Goal: Task Accomplishment & Management: Complete application form

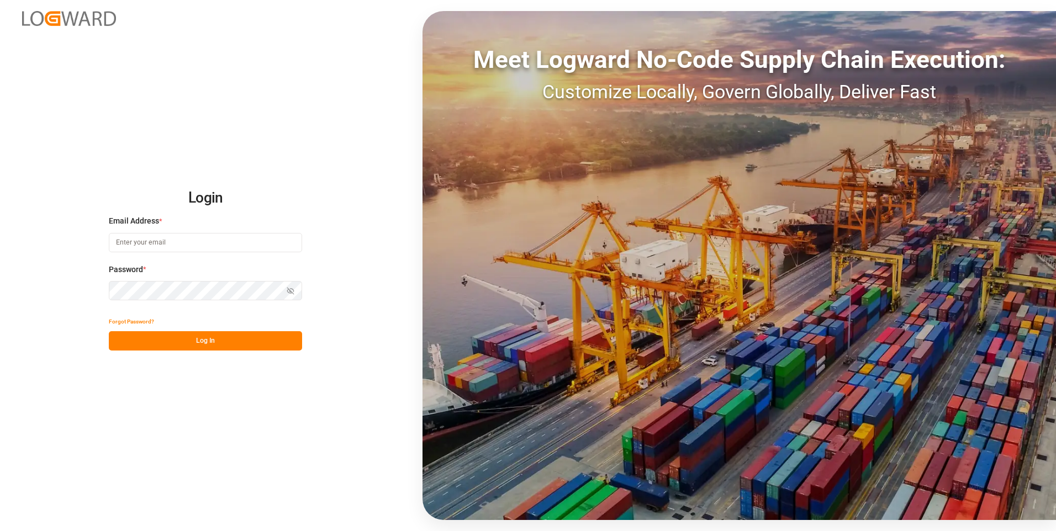
type input "sophia.peralta@leschaco.com"
click at [202, 344] on button "Log In" at bounding box center [205, 340] width 193 height 19
click at [187, 340] on button "Log In" at bounding box center [205, 340] width 193 height 19
click at [216, 337] on button "Log In" at bounding box center [205, 340] width 193 height 19
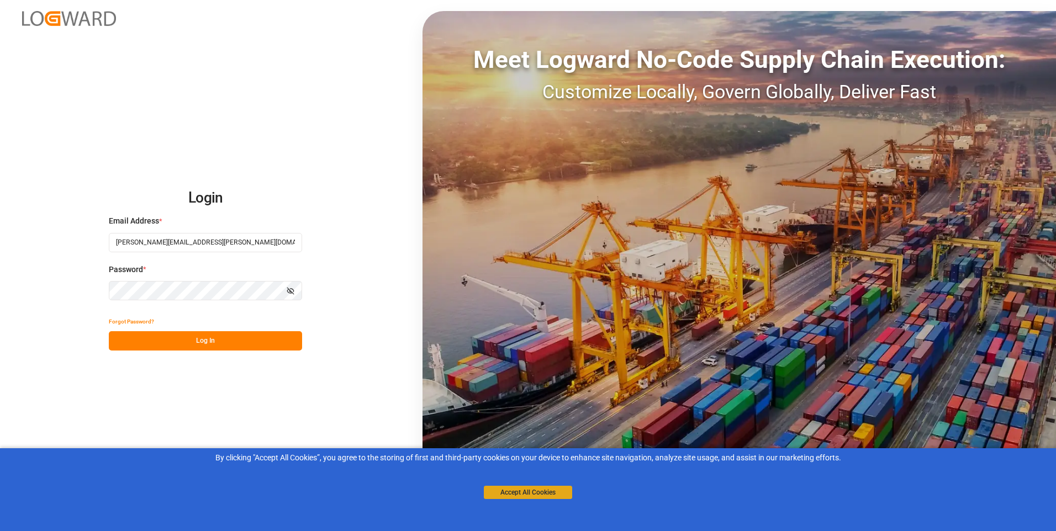
click at [563, 489] on button "Accept All Cookies" at bounding box center [528, 492] width 88 height 13
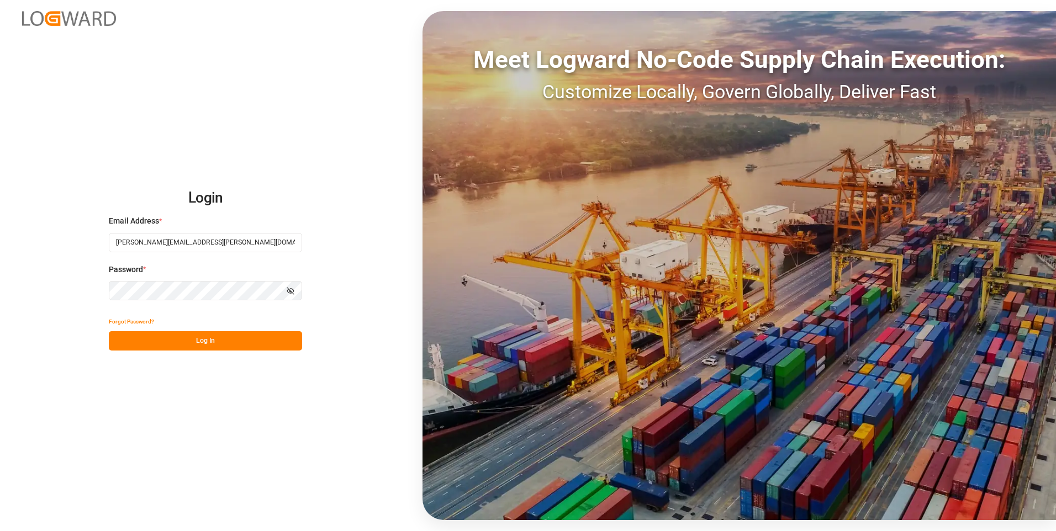
click at [255, 340] on button "Log In" at bounding box center [205, 340] width 193 height 19
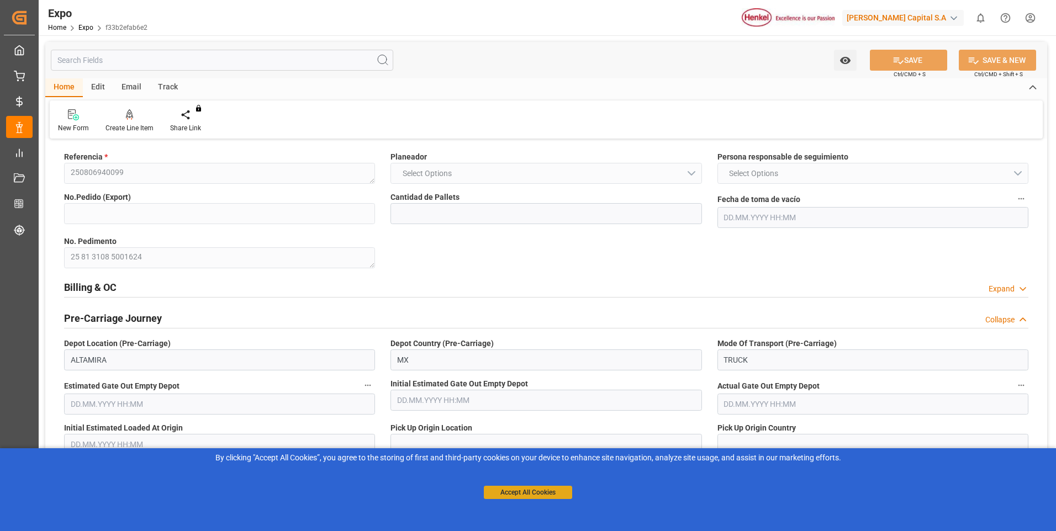
type input "18"
type input "4578509088"
type input "9229829"
type input "29.07.2025 18:59"
type input "07.08.2025"
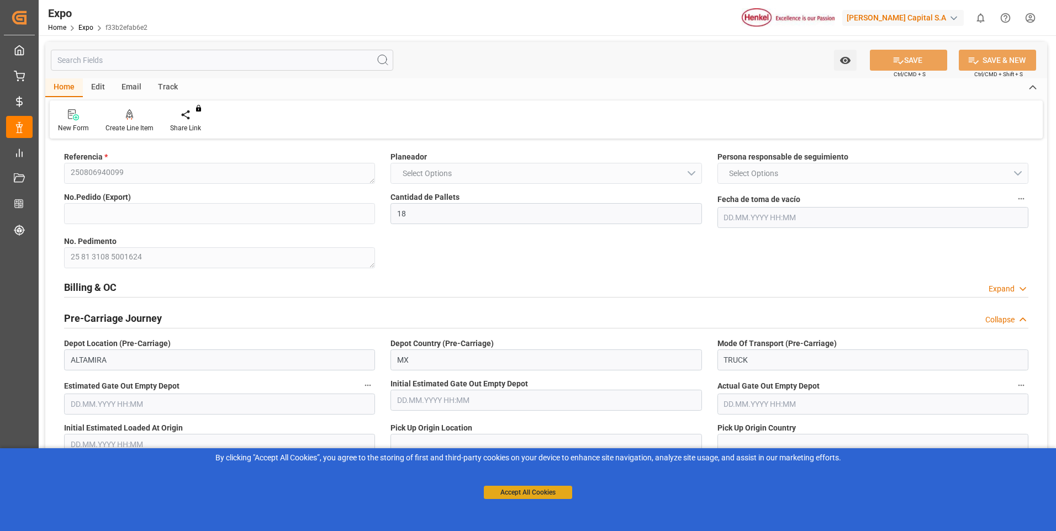
type input "11.08.2025"
type input "18.08.2025"
type input "26.07.2025 10:58"
type input "04.08.2025 07:33"
type input "04.08.2025 11:30"
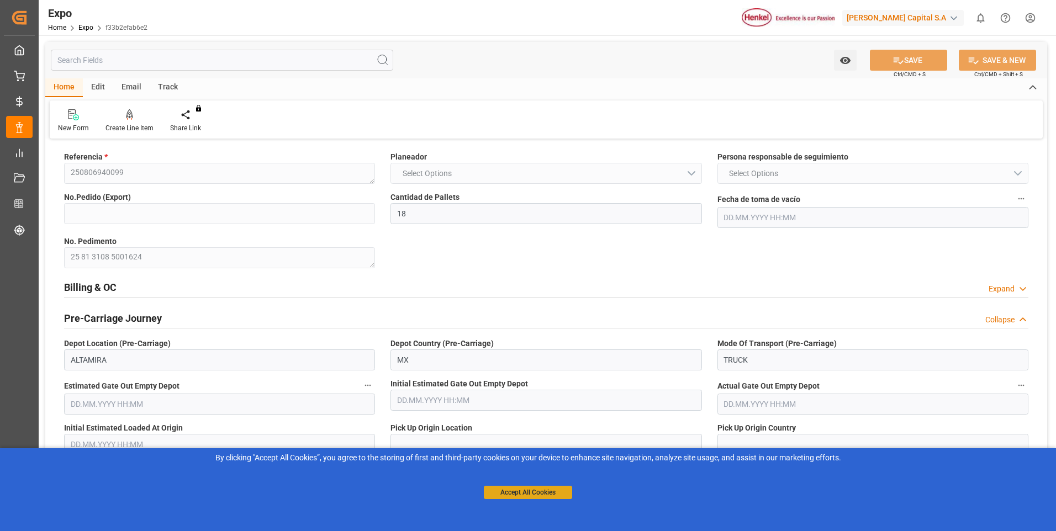
type input "04.08.2025 11:53"
type input "06.09.2025 19:00"
type input "07.09.2025 08:23"
type input "11.09.2025 08:23"
click at [516, 492] on button "Accept All Cookies" at bounding box center [528, 492] width 88 height 13
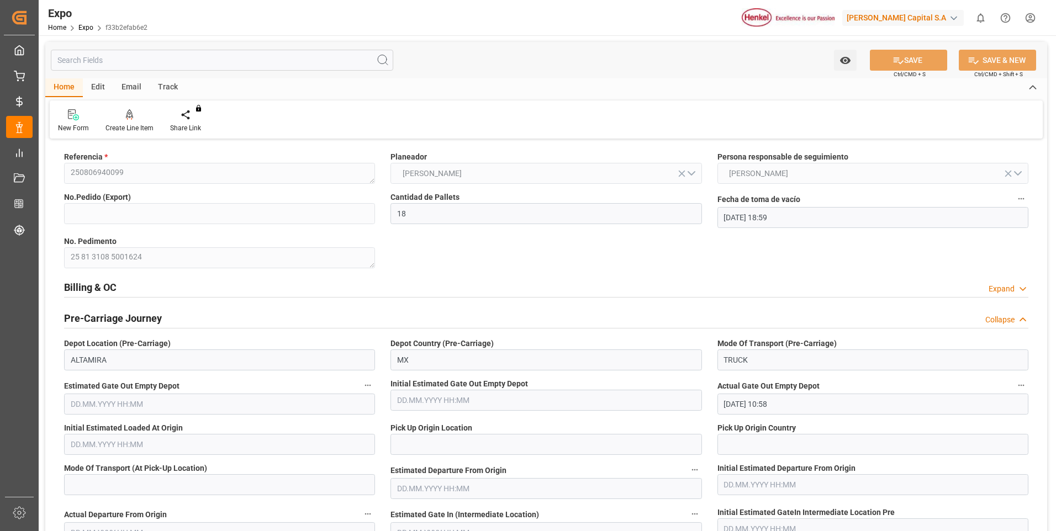
click at [1006, 287] on div "Expand" at bounding box center [1001, 289] width 26 height 12
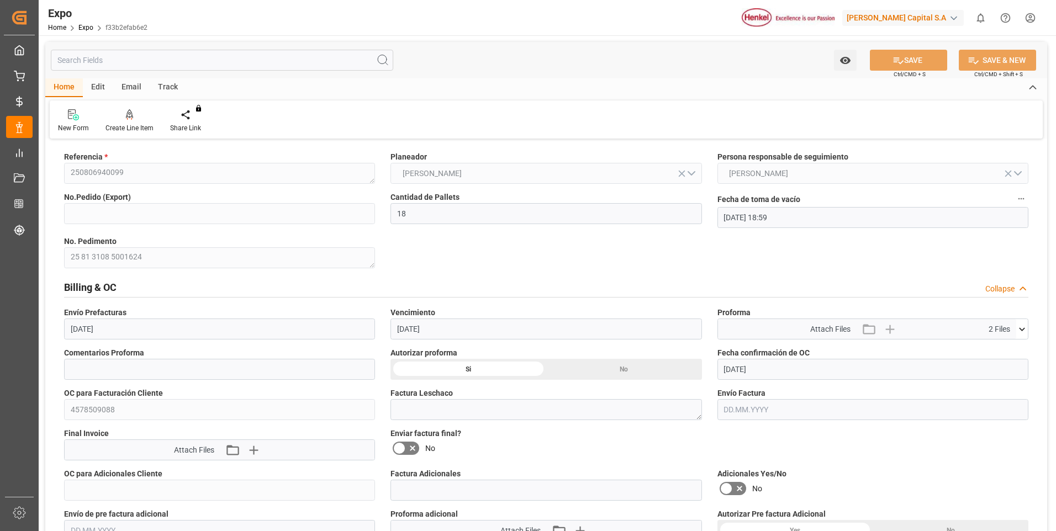
drag, startPoint x: 599, startPoint y: 80, endPoint x: 588, endPoint y: 98, distance: 21.6
click at [599, 80] on div "Home Edit Email Track" at bounding box center [546, 87] width 1002 height 19
click at [413, 414] on textarea at bounding box center [545, 409] width 311 height 21
paste textarea "LM452847"
type textarea "LM452847"
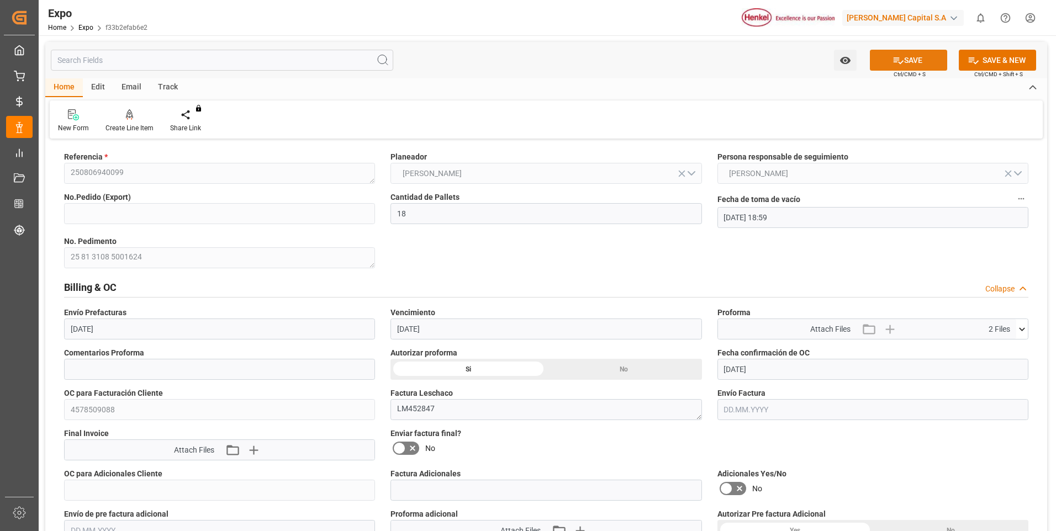
click at [892, 63] on icon at bounding box center [898, 61] width 12 height 12
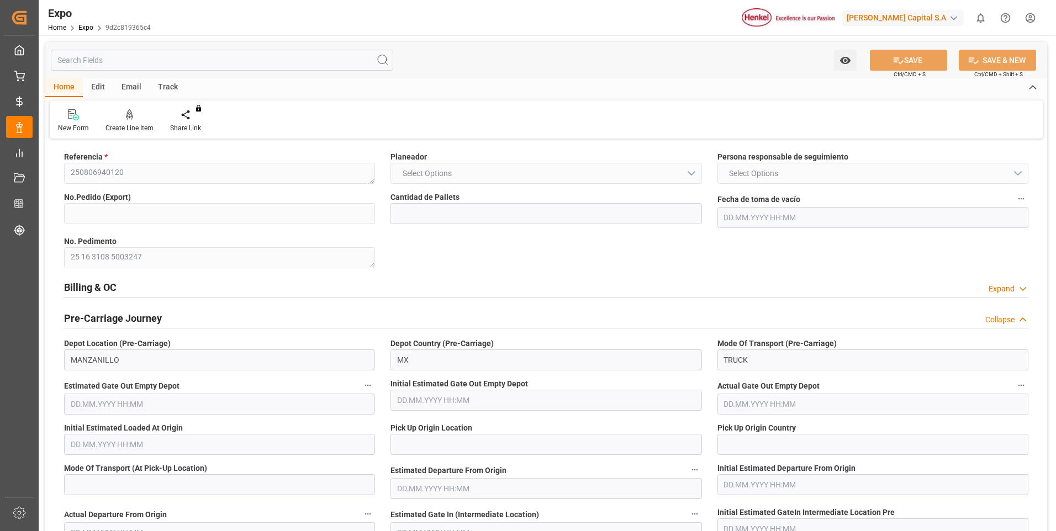
type input "20"
type input "9946893"
type input "24.07.2025 23:15"
type input "21.07.2025 11:31"
type input "02.08.2025 04:21"
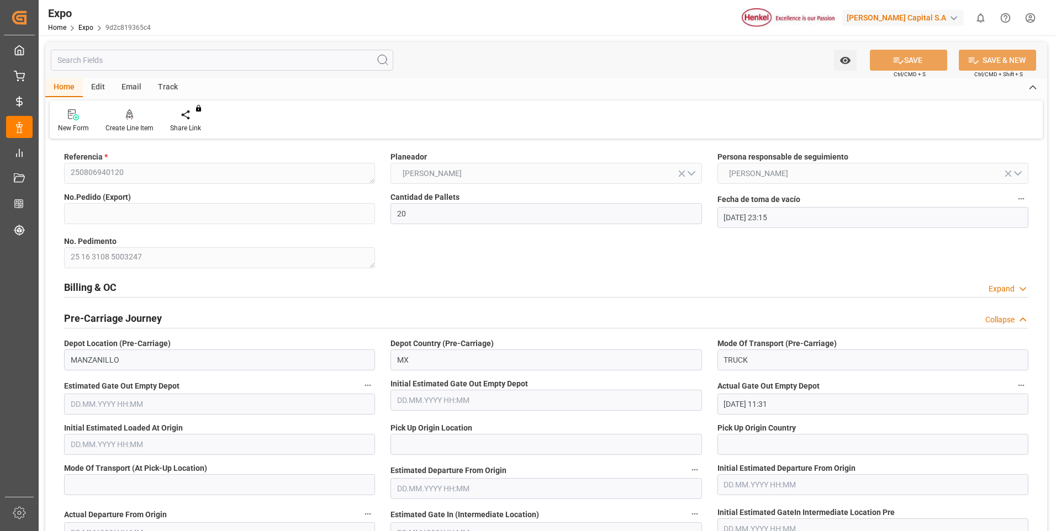
type input "02.08.2025 13:00"
type input "02.08.2025 20:52"
type input "20.08.2025 23:00"
type input "21.08.2025 19:18"
type input "25.08.2025 19:18"
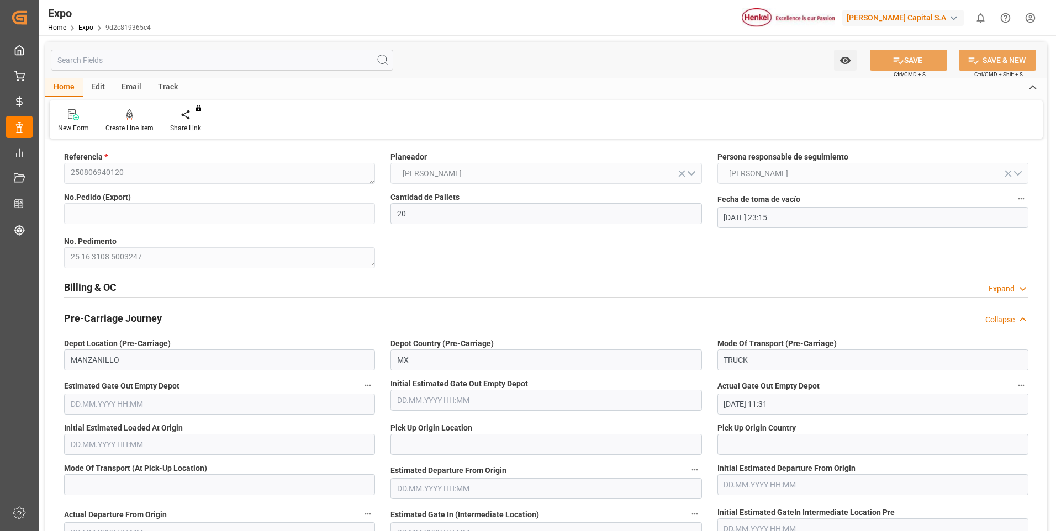
click at [1015, 290] on div "Expand" at bounding box center [1008, 289] width 40 height 12
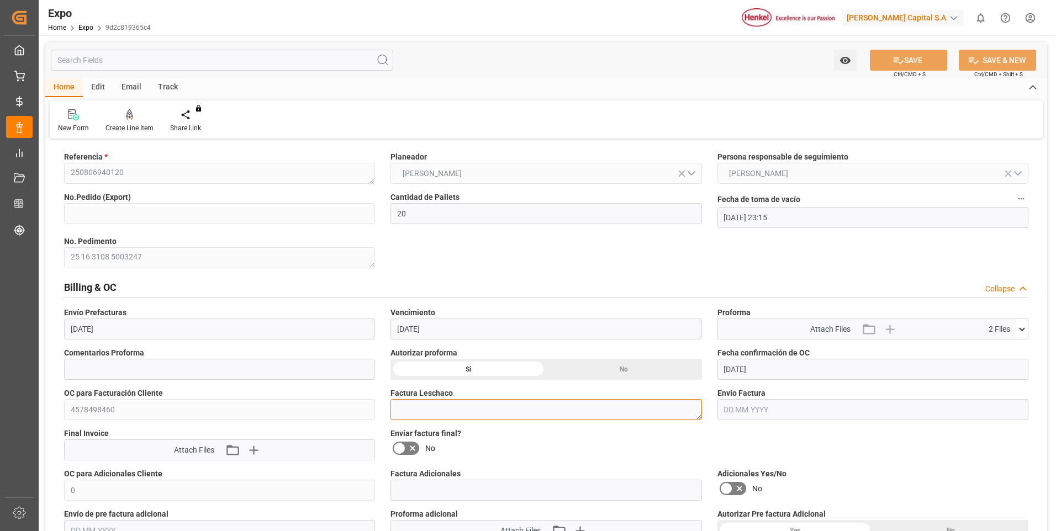
click at [436, 415] on textarea at bounding box center [545, 409] width 311 height 21
paste textarea "LM452848"
type textarea "LM452848"
click at [884, 60] on button "SAVE" at bounding box center [908, 60] width 77 height 21
